Goal: Navigation & Orientation: Understand site structure

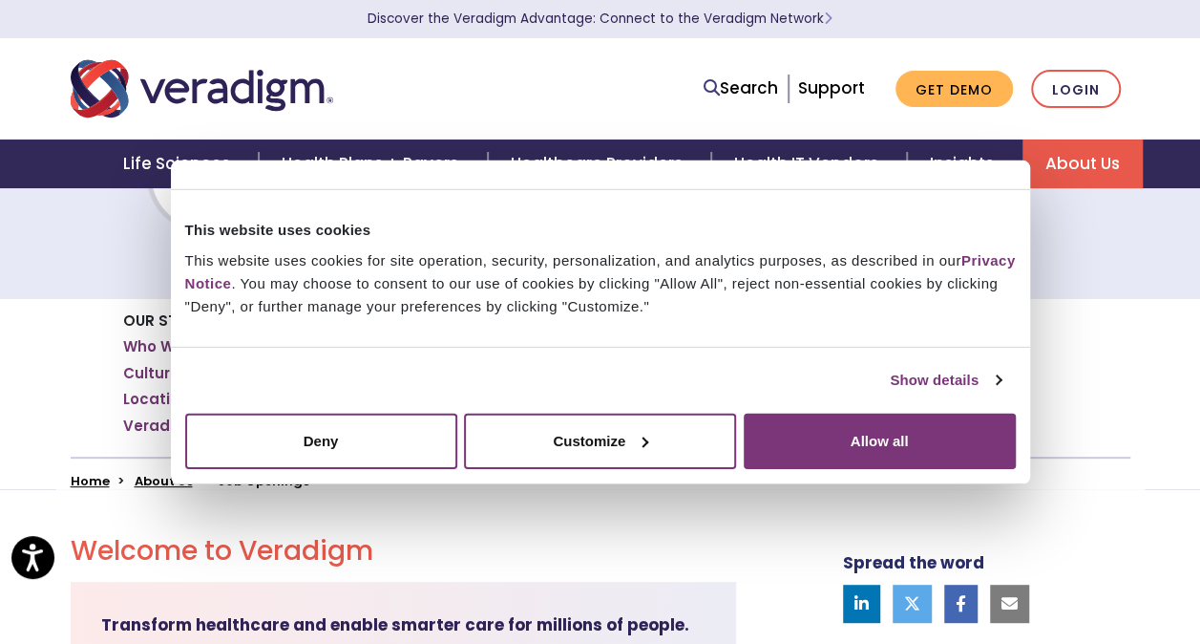
scroll to position [95, 0]
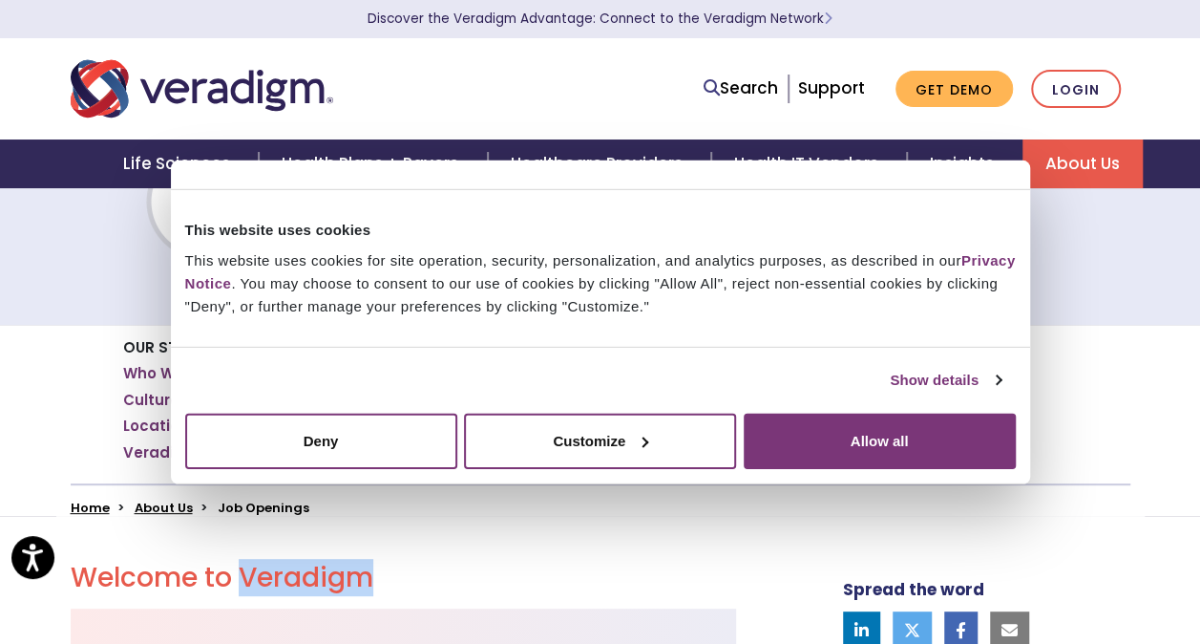
drag, startPoint x: 243, startPoint y: 573, endPoint x: 370, endPoint y: 571, distance: 127.0
click at [370, 571] on h2 "Welcome to Veradigm" at bounding box center [404, 578] width 666 height 32
copy h2 "Veradigm"
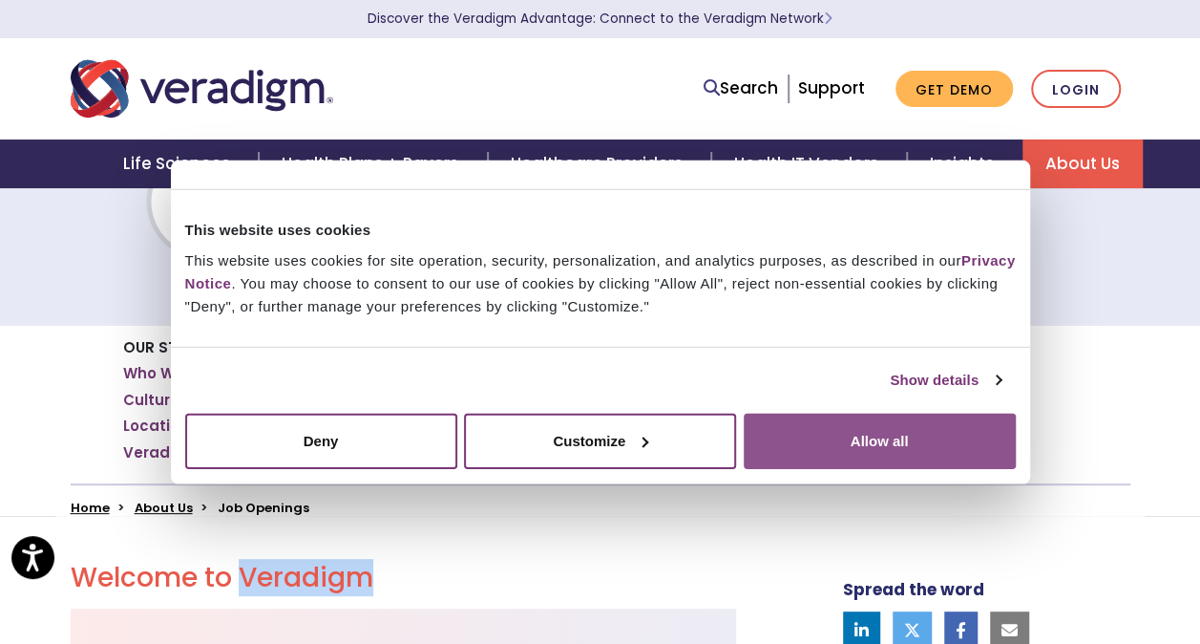
click at [920, 453] on button "Allow all" at bounding box center [880, 440] width 272 height 55
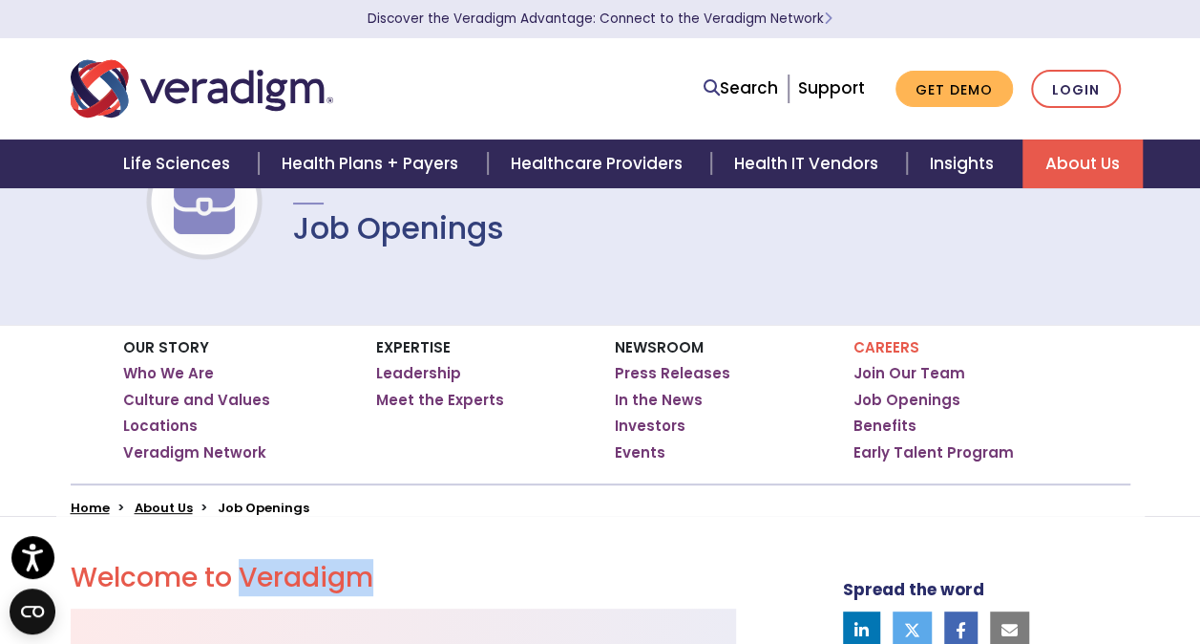
click at [174, 88] on img "Veradigm logo" at bounding box center [202, 88] width 263 height 63
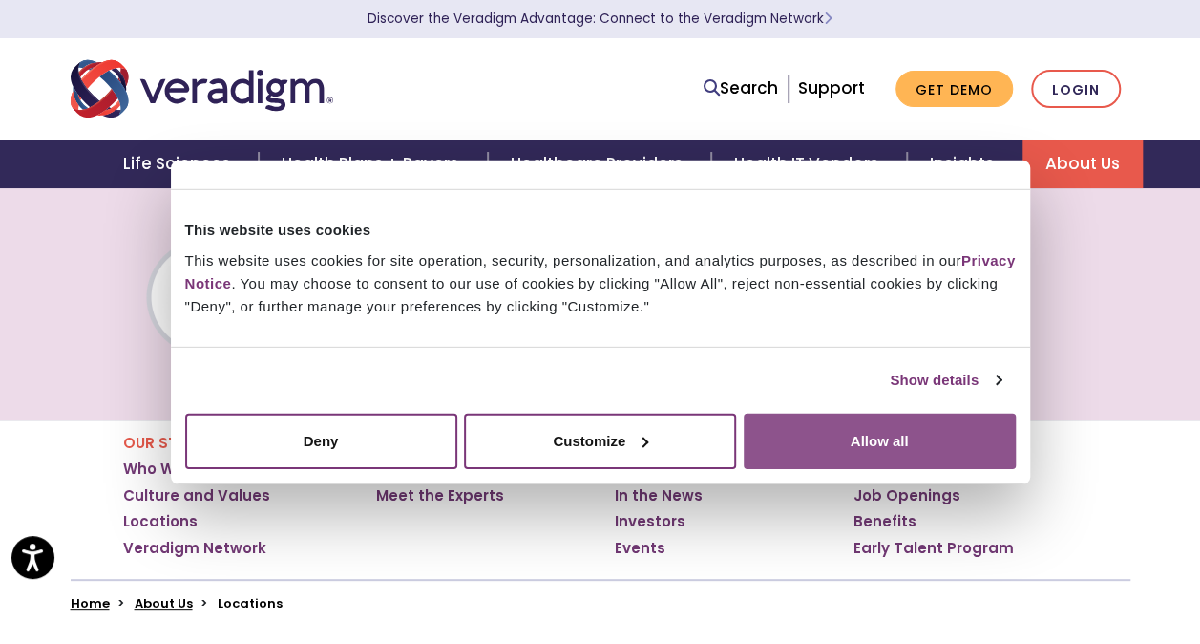
click at [826, 435] on button "Allow all" at bounding box center [880, 440] width 272 height 55
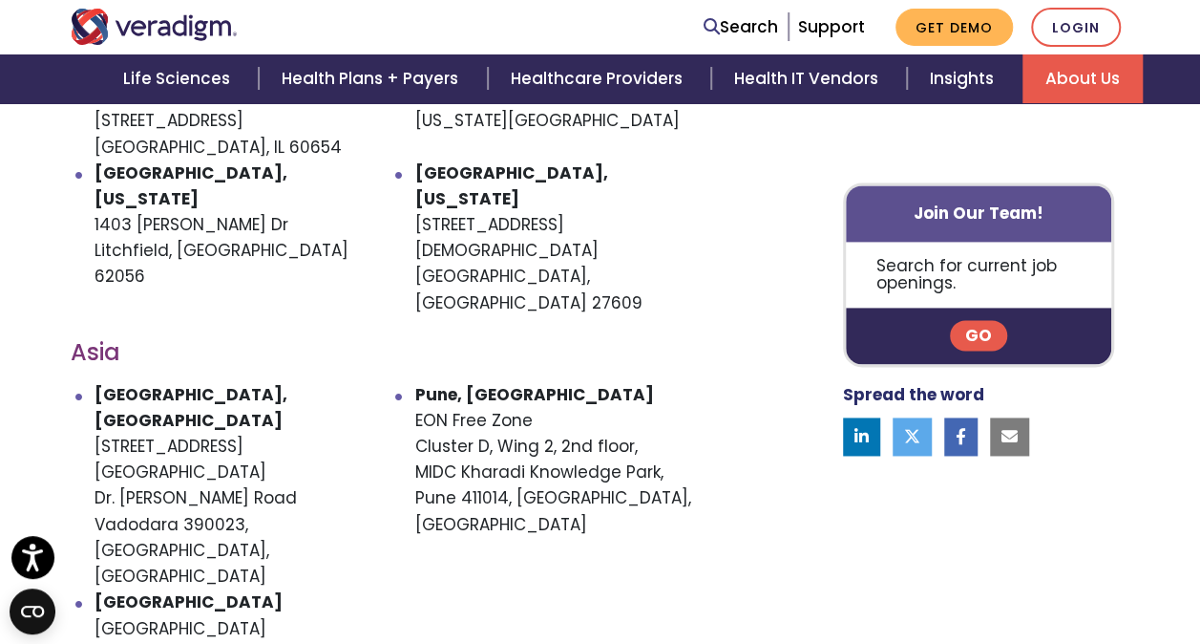
scroll to position [1241, 0]
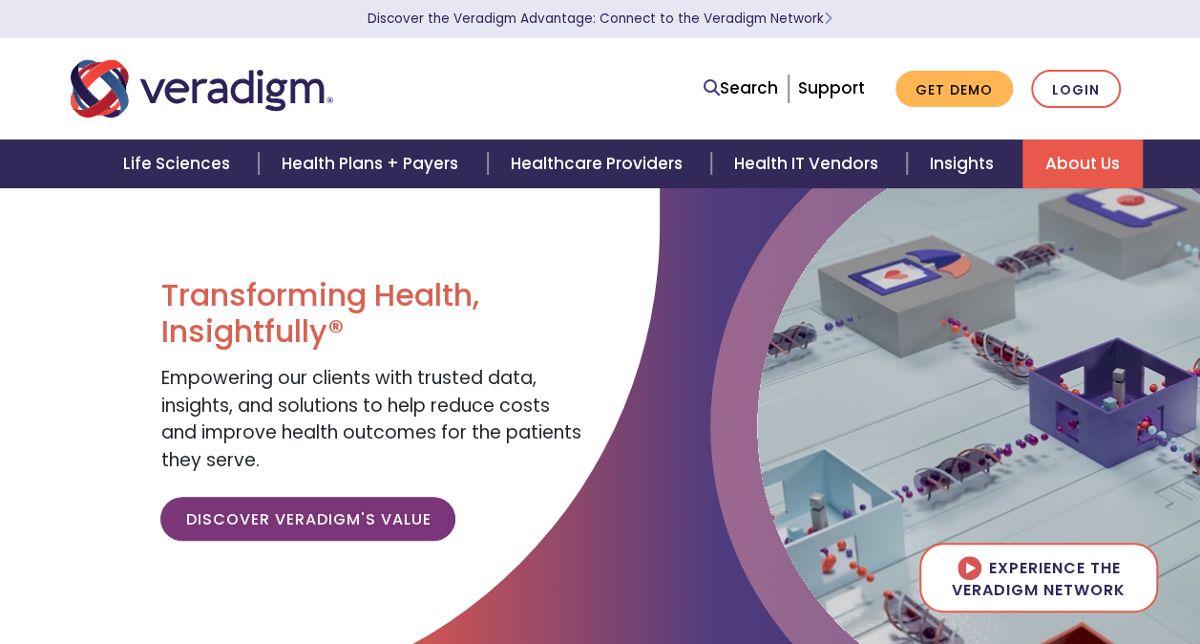
click at [1071, 163] on link "About Us" at bounding box center [1083, 163] width 120 height 49
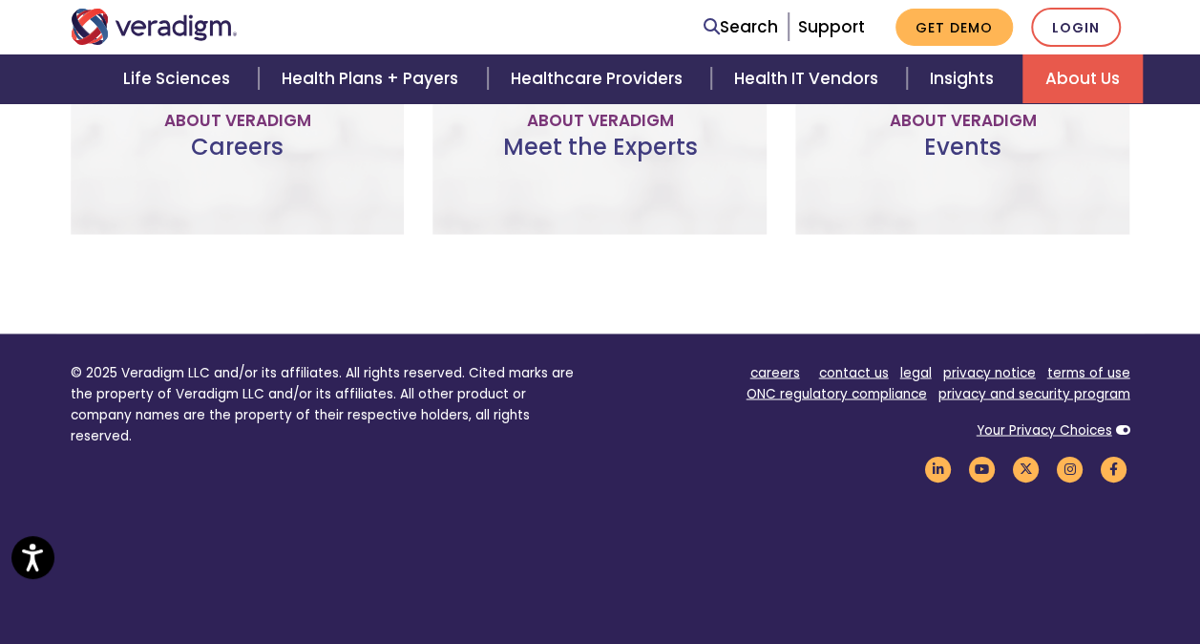
scroll to position [1601, 0]
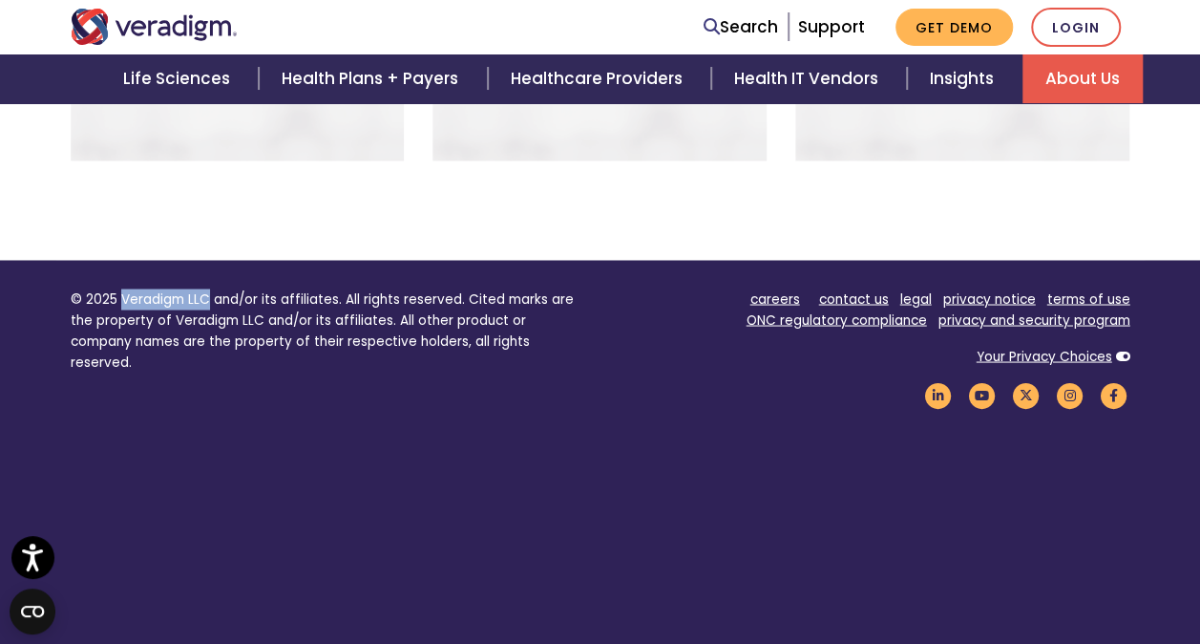
drag, startPoint x: 206, startPoint y: 271, endPoint x: 118, endPoint y: 271, distance: 87.9
click at [118, 288] on p "© 2025 Veradigm LLC and/or its affiliates. All rights reserved. Cited marks are…" at bounding box center [329, 329] width 516 height 83
copy p "Veradigm LLC"
